Goal: Navigation & Orientation: Find specific page/section

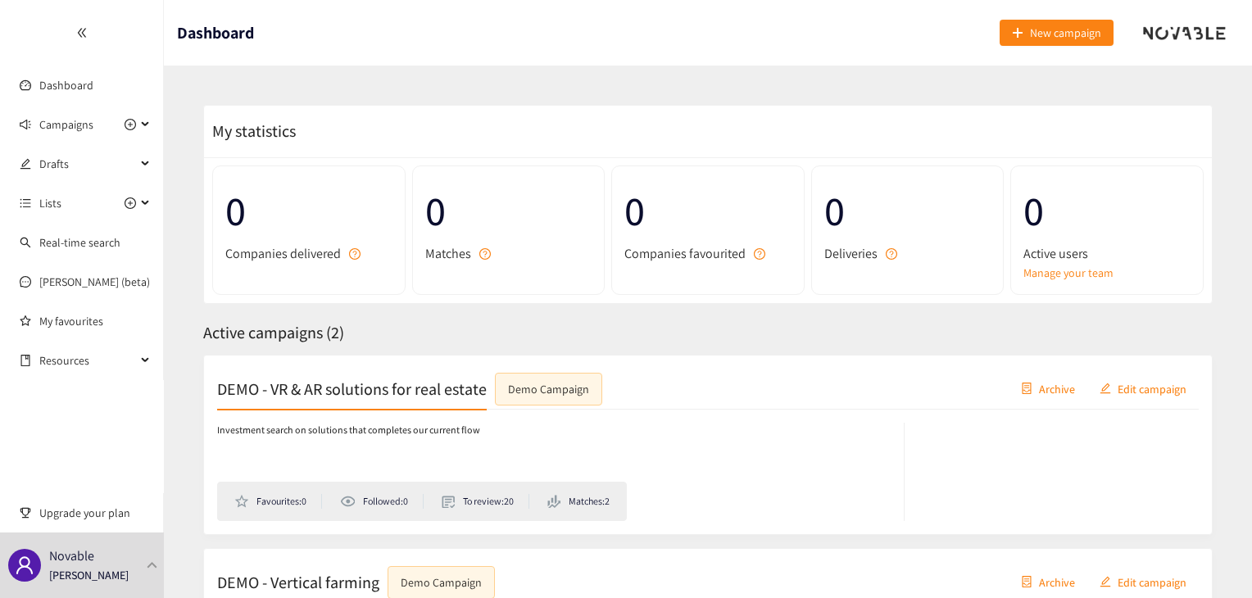
drag, startPoint x: 1233, startPoint y: 0, endPoint x: 791, endPoint y: 31, distance: 443.5
click at [791, 31] on header "Dashboard New campaign" at bounding box center [708, 33] width 1088 height 66
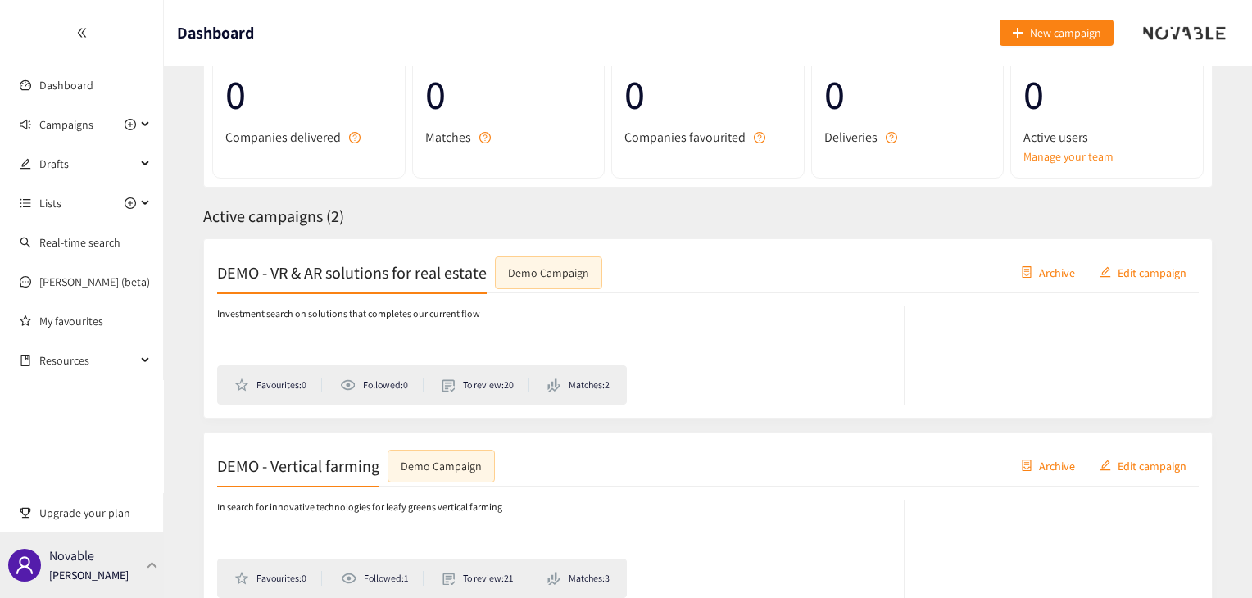
click at [103, 558] on div "Novable [PERSON_NAME]" at bounding box center [88, 565] width 79 height 25
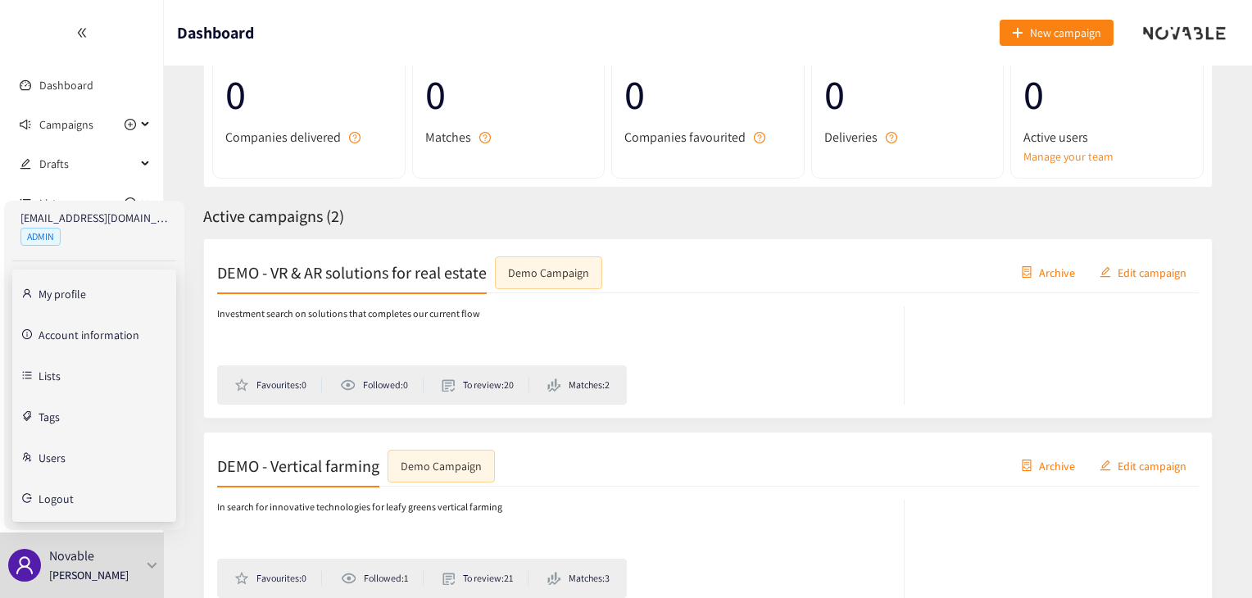
click at [78, 331] on link "Account information" at bounding box center [89, 334] width 101 height 15
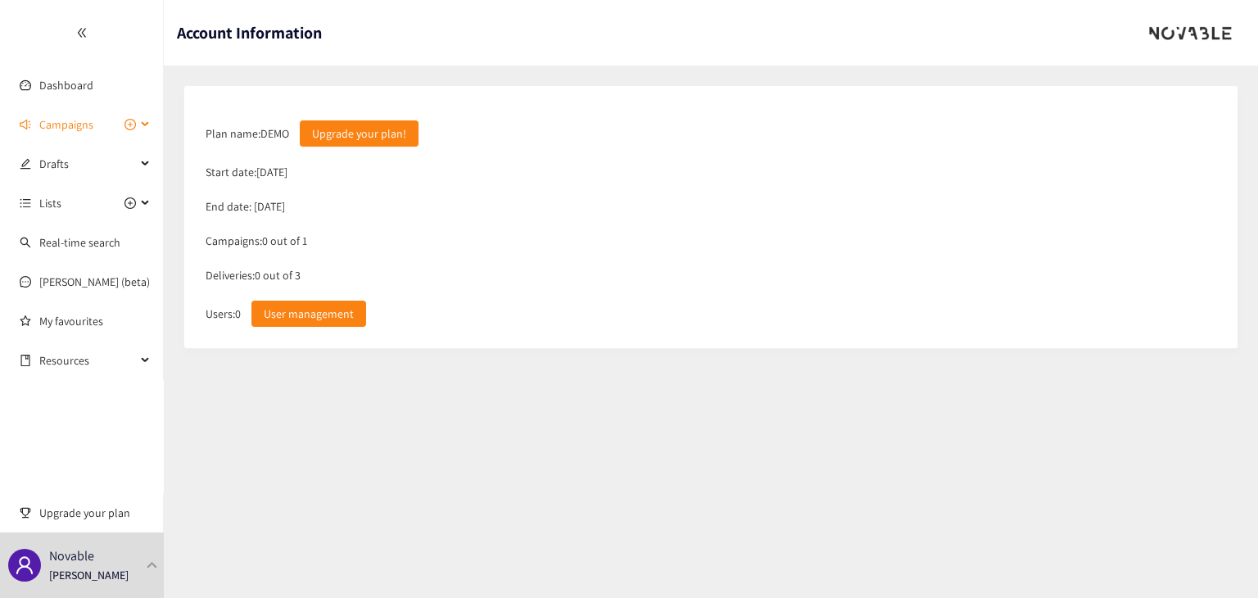
click at [108, 131] on span "Campaigns" at bounding box center [87, 124] width 97 height 33
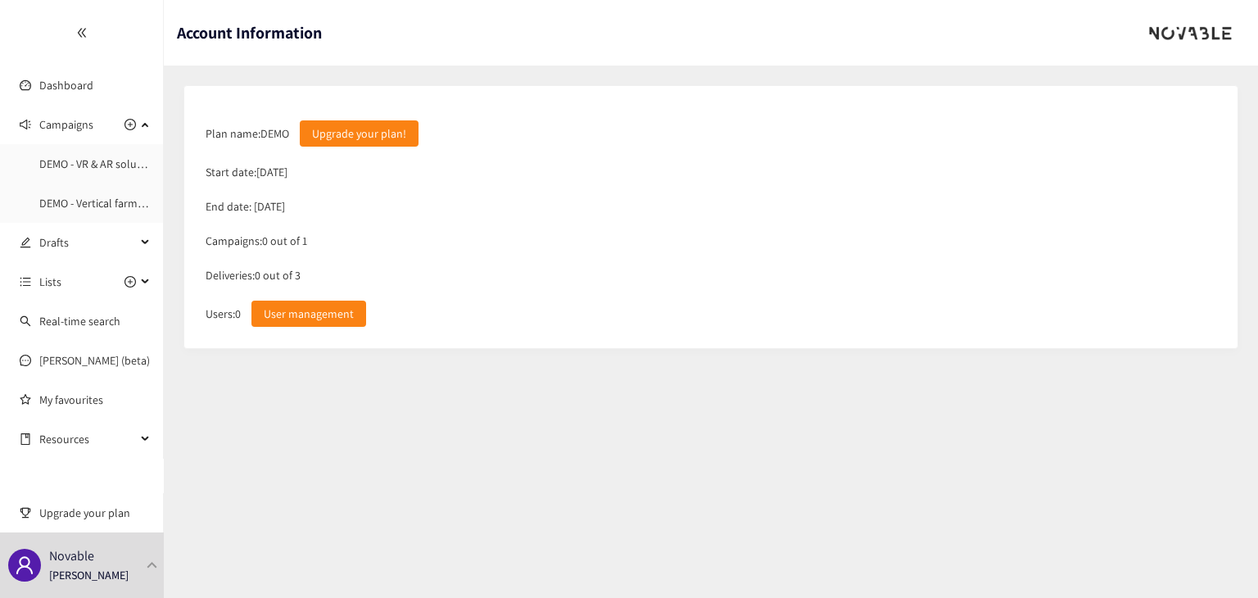
click at [275, 459] on section "Account Information Plan name: DEMO Upgrade your plan! Start date: [DATE] End d…" at bounding box center [711, 299] width 1095 height 598
click at [93, 93] on link "Dashboard" at bounding box center [66, 85] width 54 height 15
